Goal: Find specific page/section: Find specific page/section

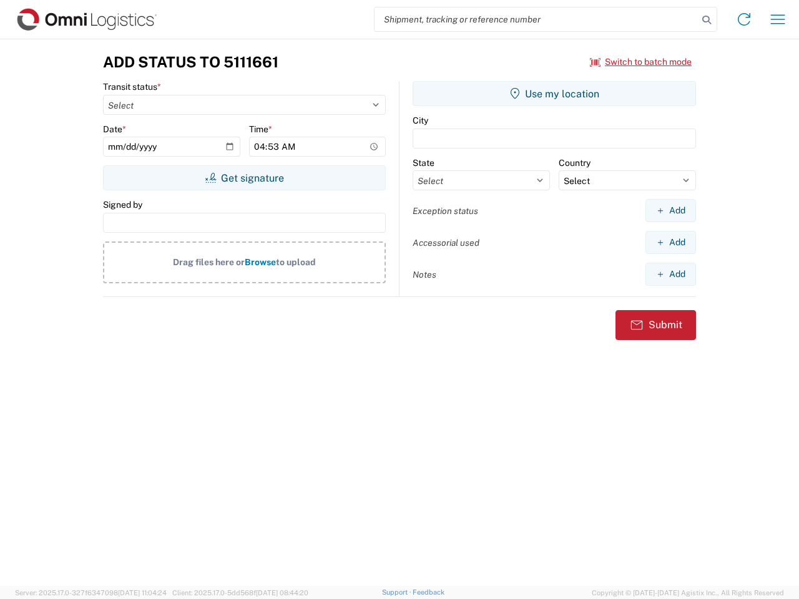
click at [536, 19] on input "search" at bounding box center [536, 19] width 323 height 24
click at [707, 20] on icon at bounding box center [706, 19] width 17 height 17
click at [744, 19] on icon at bounding box center [744, 19] width 20 height 20
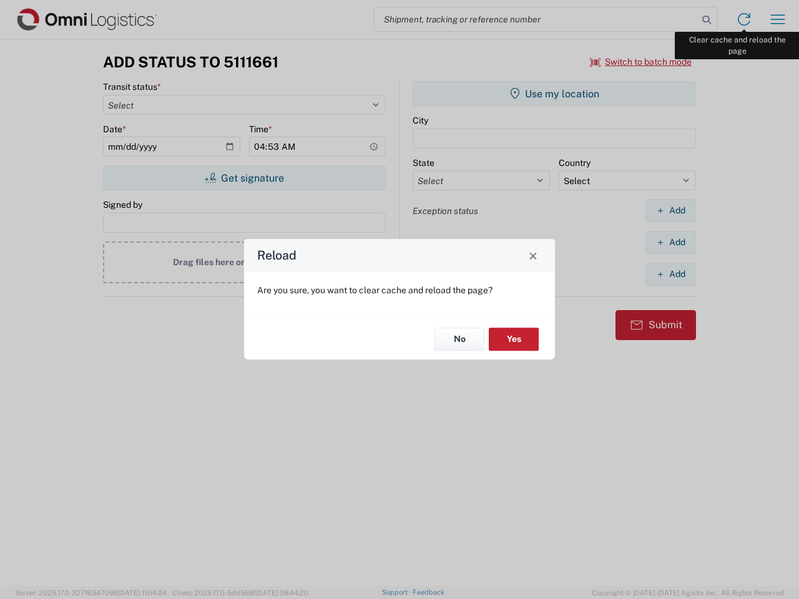
click at [778, 19] on div "Reload Are you sure, you want to clear cache and reload the page? No Yes" at bounding box center [399, 299] width 799 height 599
click at [641, 62] on div "Reload Are you sure, you want to clear cache and reload the page? No Yes" at bounding box center [399, 299] width 799 height 599
click at [244, 178] on div "Reload Are you sure, you want to clear cache and reload the page? No Yes" at bounding box center [399, 299] width 799 height 599
click at [554, 94] on div "Reload Are you sure, you want to clear cache and reload the page? No Yes" at bounding box center [399, 299] width 799 height 599
click at [670, 210] on div "Reload Are you sure, you want to clear cache and reload the page? No Yes" at bounding box center [399, 299] width 799 height 599
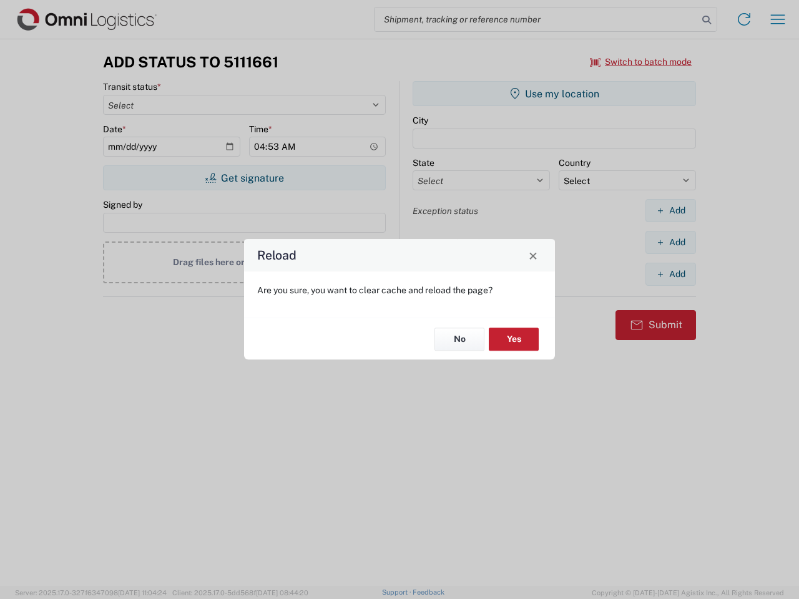
click at [670, 242] on div "Reload Are you sure, you want to clear cache and reload the page? No Yes" at bounding box center [399, 299] width 799 height 599
click at [670, 274] on div "Reload Are you sure, you want to clear cache and reload the page? No Yes" at bounding box center [399, 299] width 799 height 599
